Goal: Transaction & Acquisition: Purchase product/service

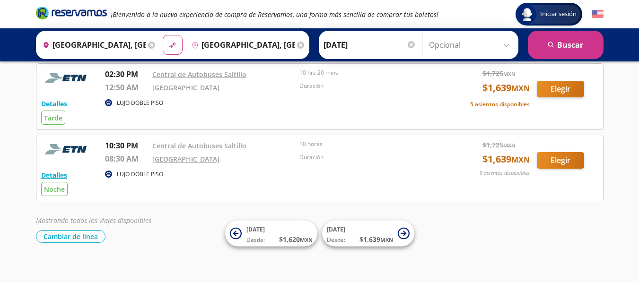
scroll to position [49, 0]
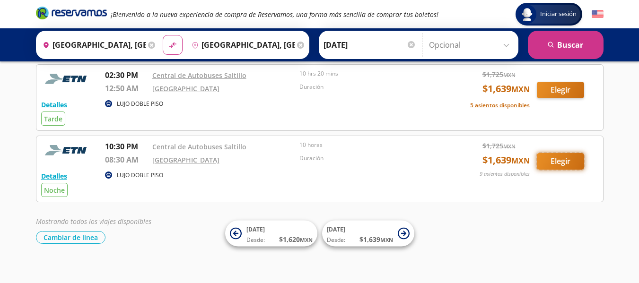
click at [555, 159] on button "Elegir" at bounding box center [560, 161] width 47 height 17
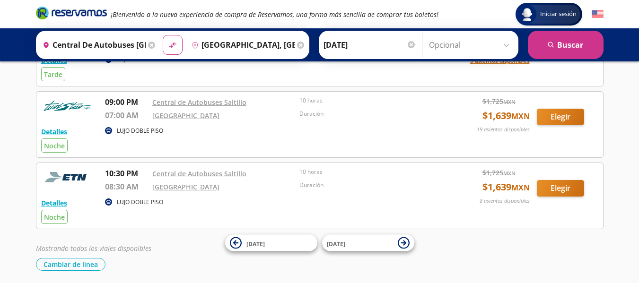
scroll to position [111, 0]
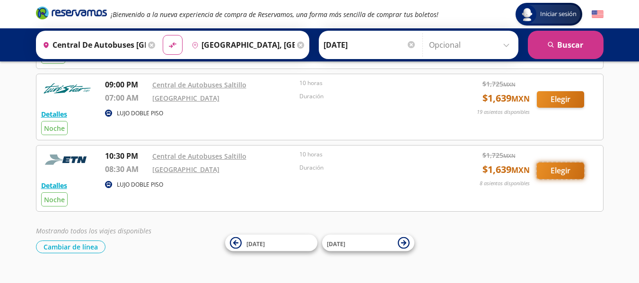
click at [573, 171] on button "Elegir" at bounding box center [560, 171] width 47 height 17
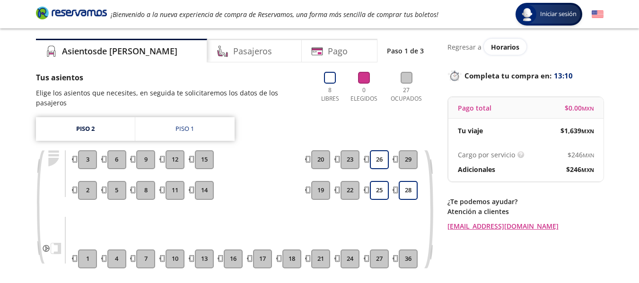
scroll to position [25, 0]
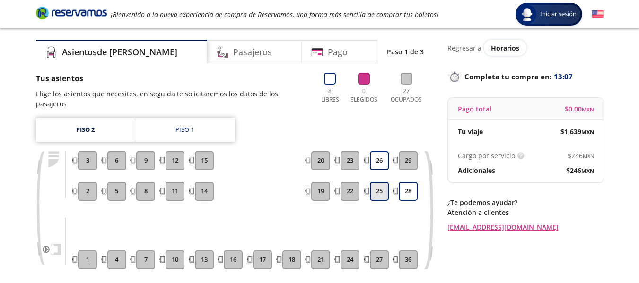
click at [375, 182] on button "25" at bounding box center [379, 191] width 19 height 19
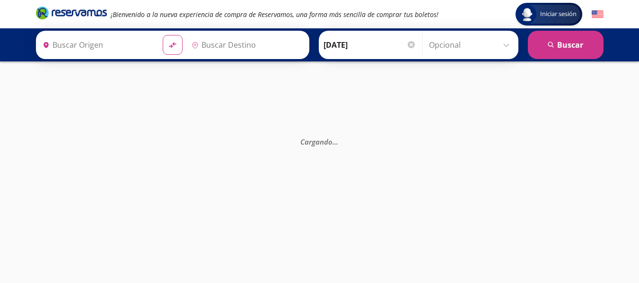
type input "Central Nueva, Jalisco"
type input "Central de Autobuses Saltillo, Coahuila"
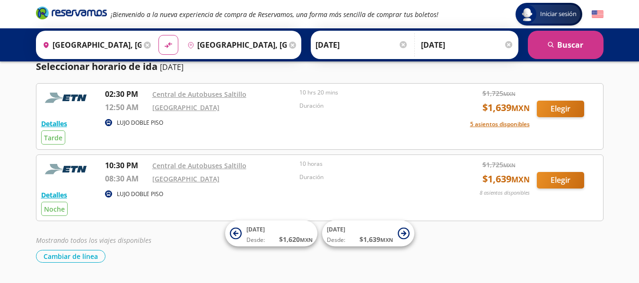
scroll to position [30, 0]
click at [556, 180] on button "Elegir" at bounding box center [560, 180] width 47 height 17
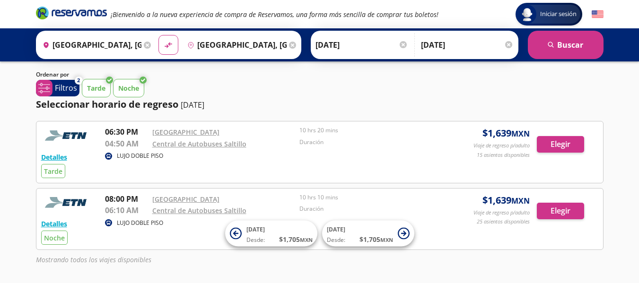
scroll to position [84, 0]
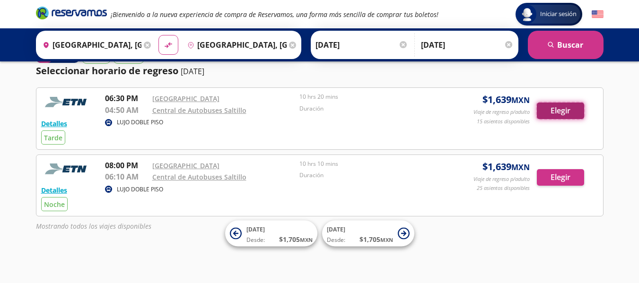
click at [552, 111] on button "Elegir" at bounding box center [560, 111] width 47 height 17
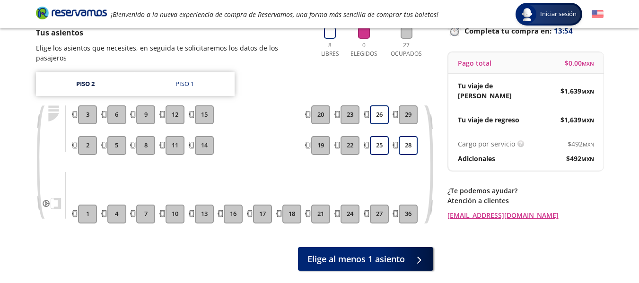
scroll to position [72, 0]
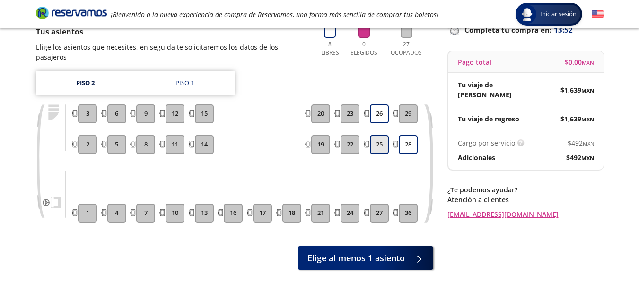
click at [379, 135] on button "25" at bounding box center [379, 144] width 19 height 19
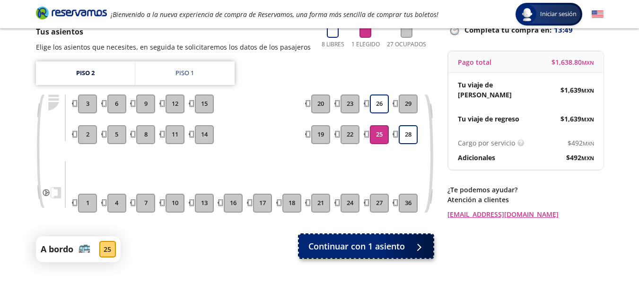
click at [355, 247] on span "Continuar con 1 asiento" at bounding box center [357, 246] width 97 height 13
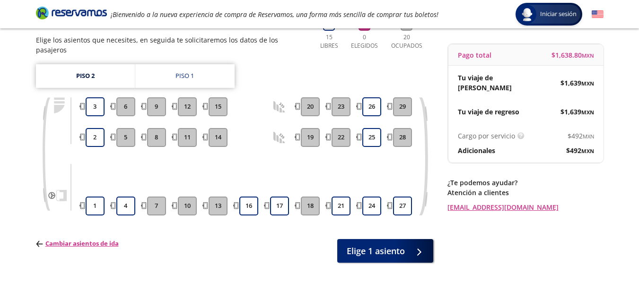
scroll to position [110, 0]
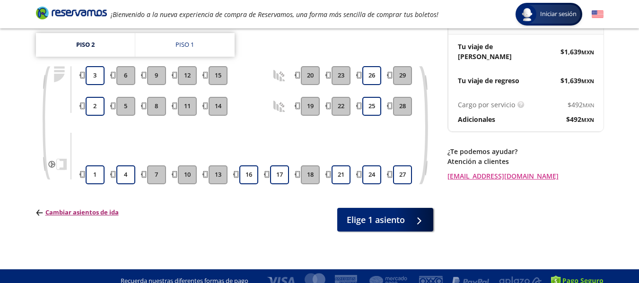
click at [86, 208] on p "Cambiar asientos de ida" at bounding box center [77, 212] width 83 height 9
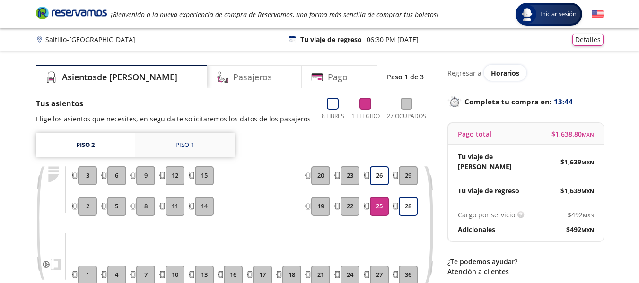
click at [207, 142] on link "Piso 1" at bounding box center [184, 145] width 99 height 24
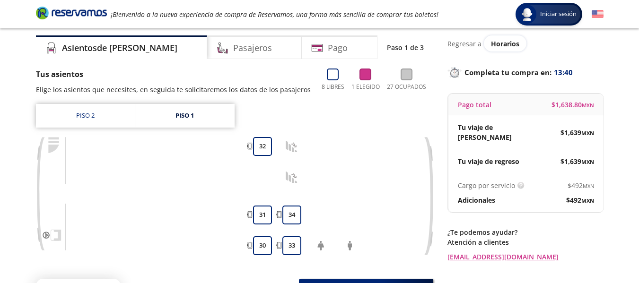
scroll to position [21, 0]
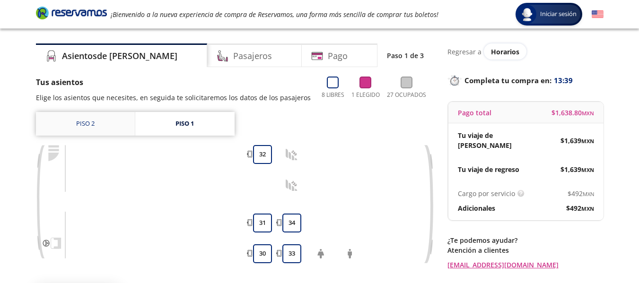
click at [106, 116] on link "Piso 2" at bounding box center [85, 124] width 99 height 24
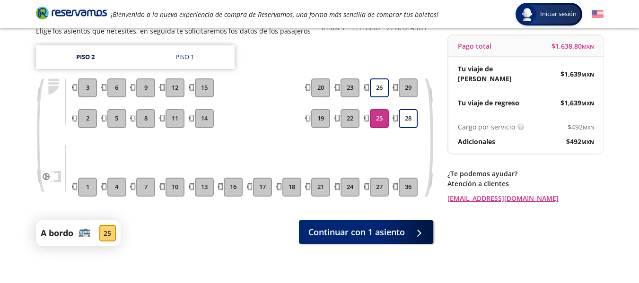
scroll to position [94, 0]
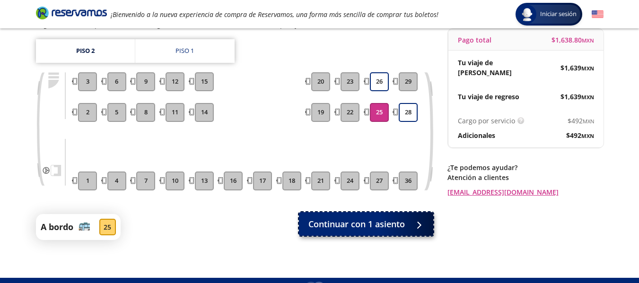
click at [398, 226] on span "Continuar con 1 asiento" at bounding box center [357, 224] width 97 height 13
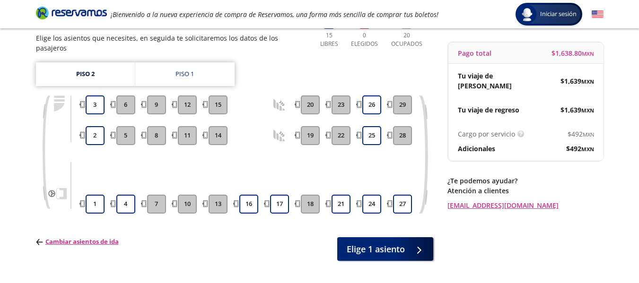
scroll to position [80, 0]
click at [95, 127] on button "2" at bounding box center [95, 136] width 19 height 19
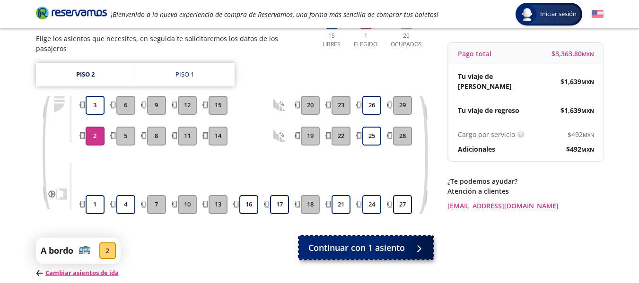
click at [376, 242] on span "Continuar con 1 asiento" at bounding box center [357, 248] width 97 height 13
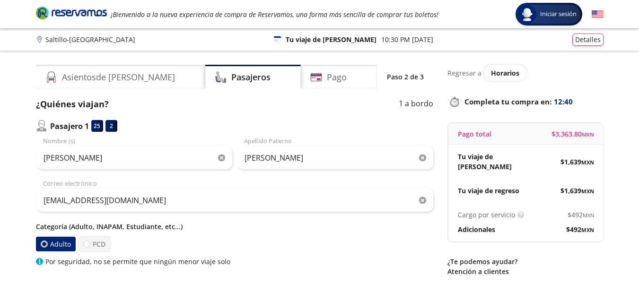
drag, startPoint x: 638, startPoint y: 86, endPoint x: 646, endPoint y: 118, distance: 33.6
click at [639, 118] on html "Group 9 Created with Sketch. Datos para la compra Saltillo - [GEOGRAPHIC_DATA] …" at bounding box center [319, 219] width 639 height 439
click at [616, 96] on div "Group 9 Created with Sketch. Datos para la compra Saltillo - [GEOGRAPHIC_DATA] …" at bounding box center [319, 219] width 639 height 439
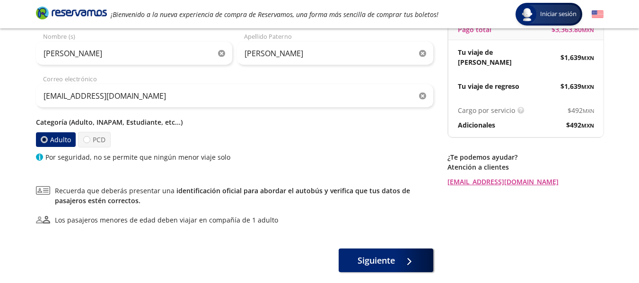
scroll to position [155, 0]
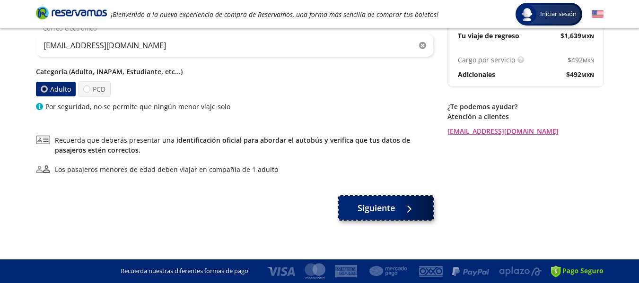
click at [378, 205] on span "Siguiente" at bounding box center [376, 208] width 37 height 13
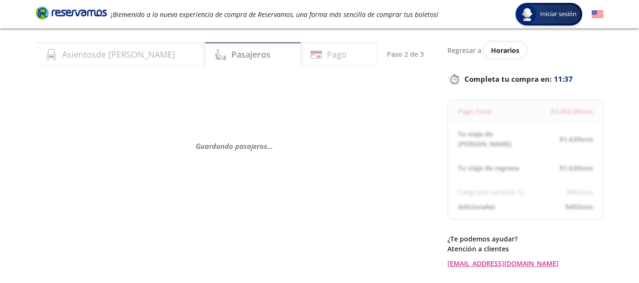
scroll to position [18, 0]
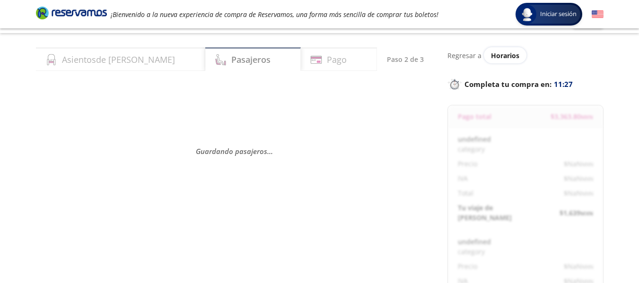
select select "MX"
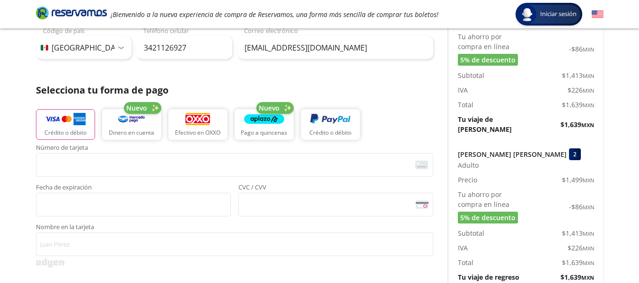
scroll to position [167, 0]
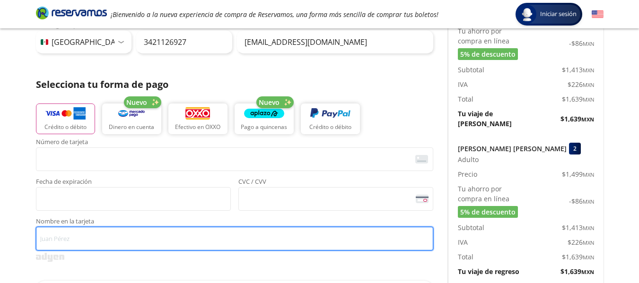
type input "[PERSON_NAME]"
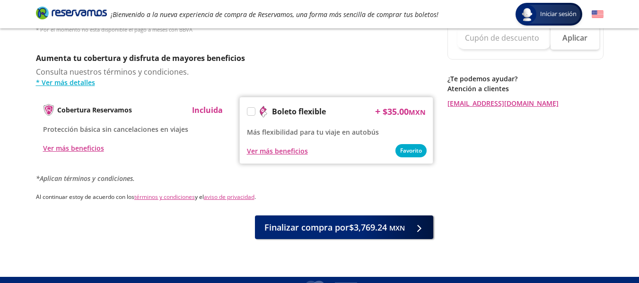
scroll to position [486, 0]
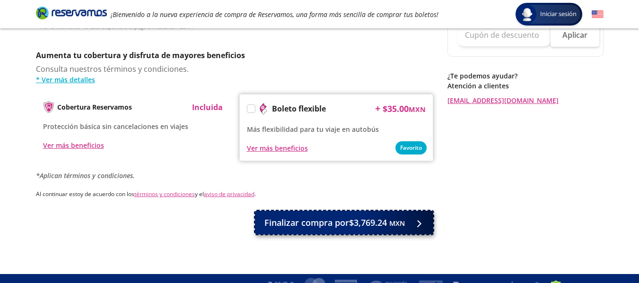
click at [410, 218] on div at bounding box center [417, 223] width 14 height 12
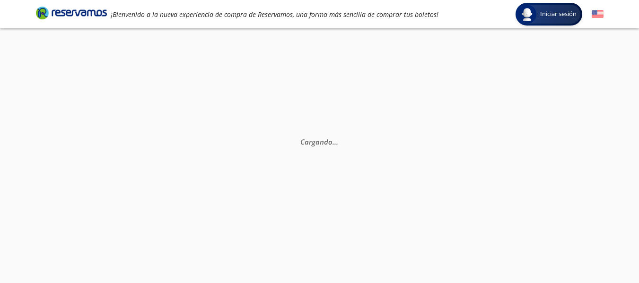
scroll to position [0, 0]
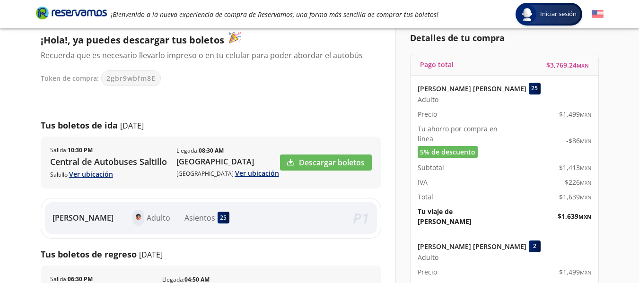
scroll to position [83, 0]
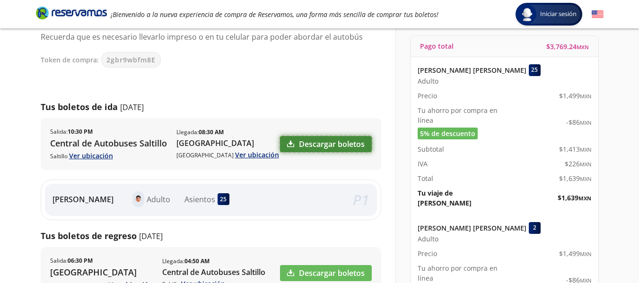
click at [327, 139] on link "Descargar boletos" at bounding box center [326, 144] width 92 height 16
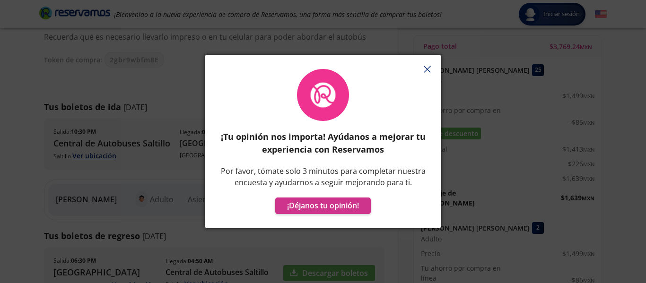
click at [429, 74] on button "button" at bounding box center [427, 69] width 14 height 14
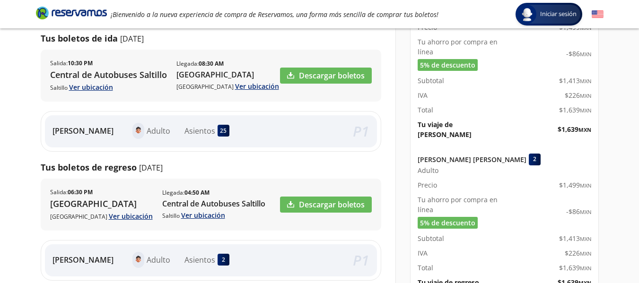
scroll to position [205, 0]
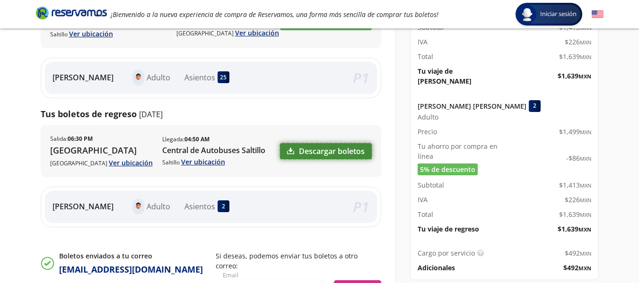
click at [331, 150] on link "Descargar boletos" at bounding box center [326, 151] width 92 height 16
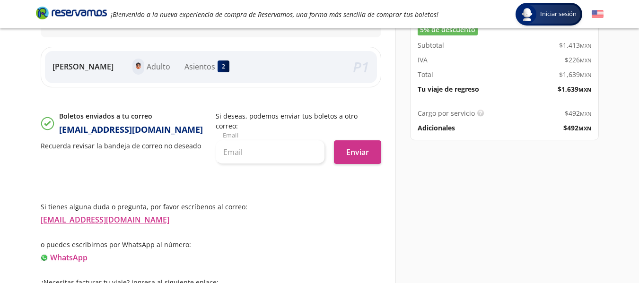
scroll to position [347, 0]
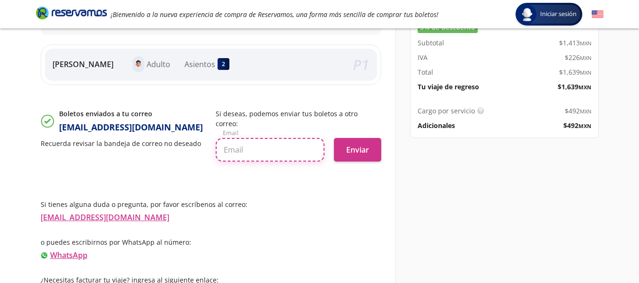
click at [291, 141] on input "text" at bounding box center [270, 150] width 109 height 24
type input "[EMAIL_ADDRESS][DOMAIN_NAME]"
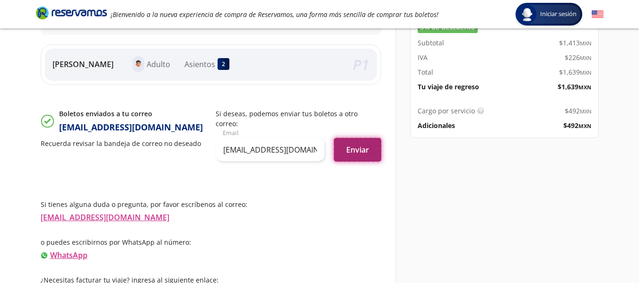
click at [351, 143] on button "Enviar" at bounding box center [357, 150] width 47 height 24
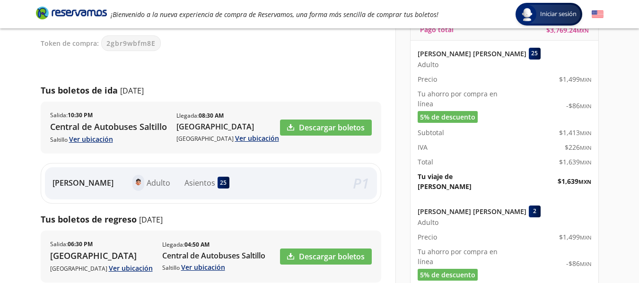
scroll to position [17, 0]
